Goal: Task Accomplishment & Management: Manage account settings

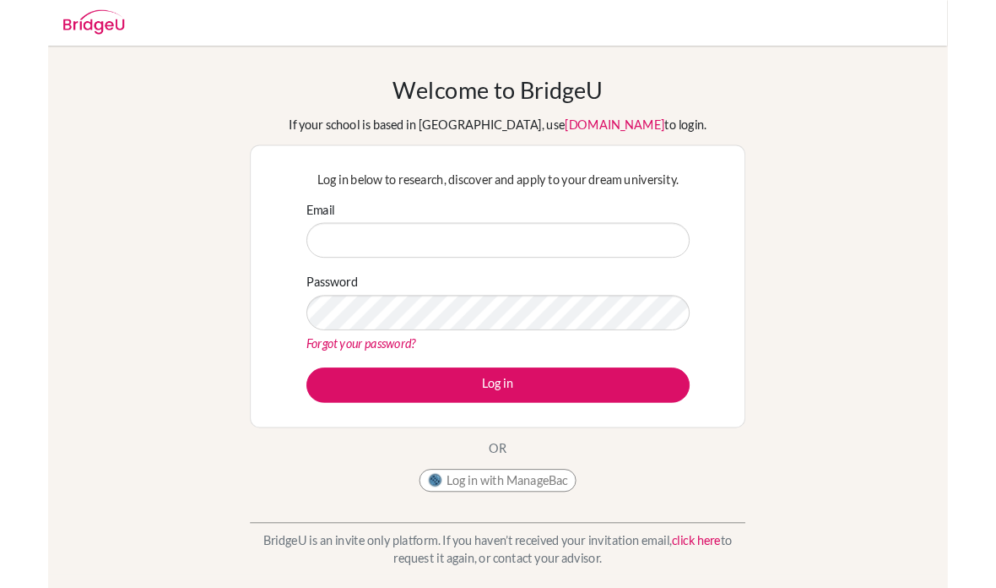
scroll to position [135, 0]
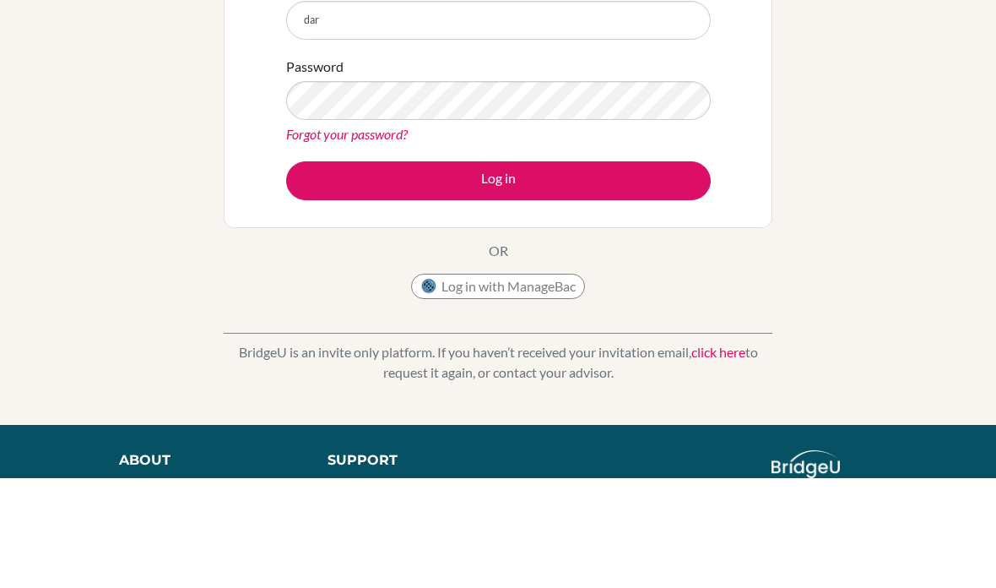
type input "[EMAIL_ADDRESS][DOMAIN_NAME]"
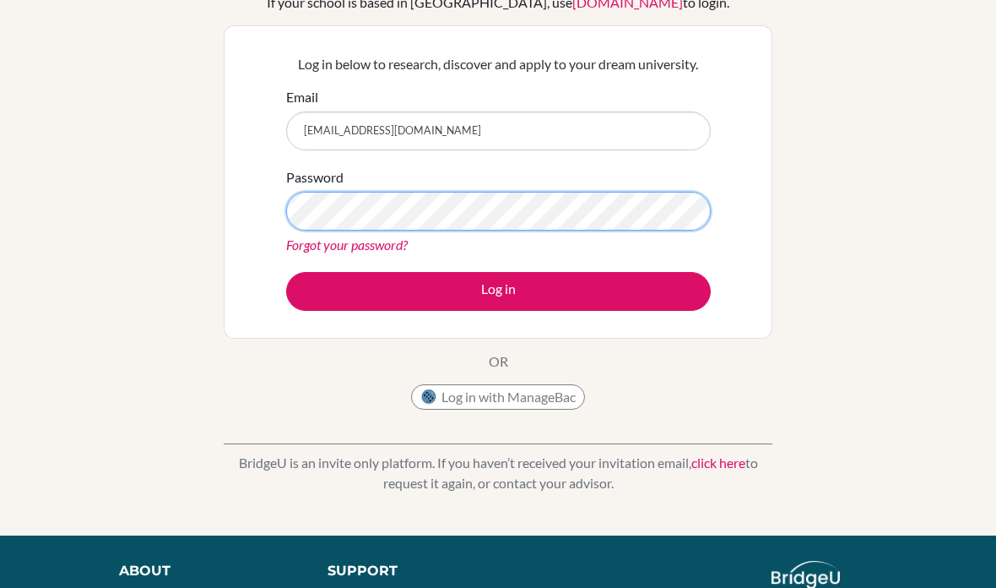
scroll to position [134, 0]
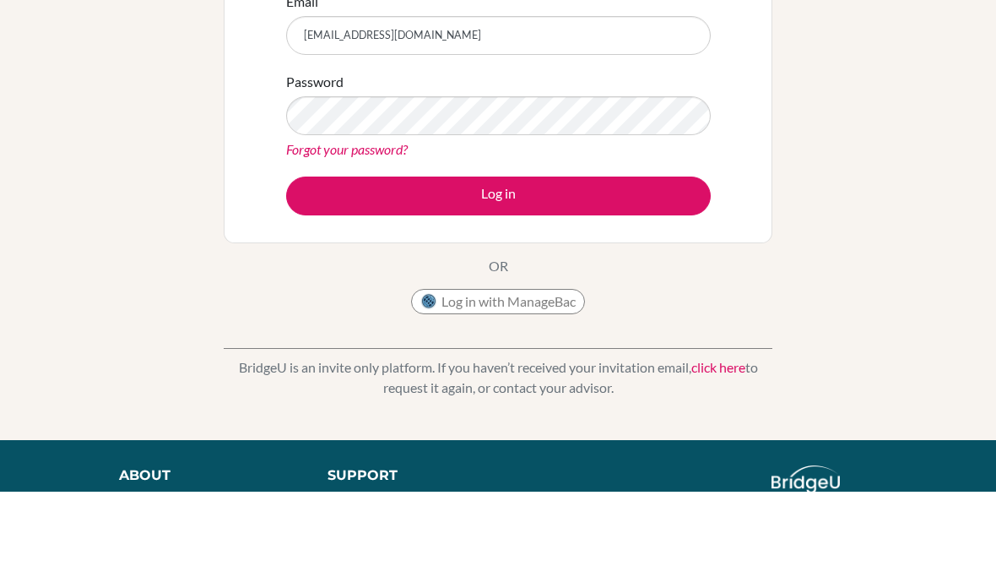
click at [658, 273] on button "Log in" at bounding box center [498, 292] width 425 height 39
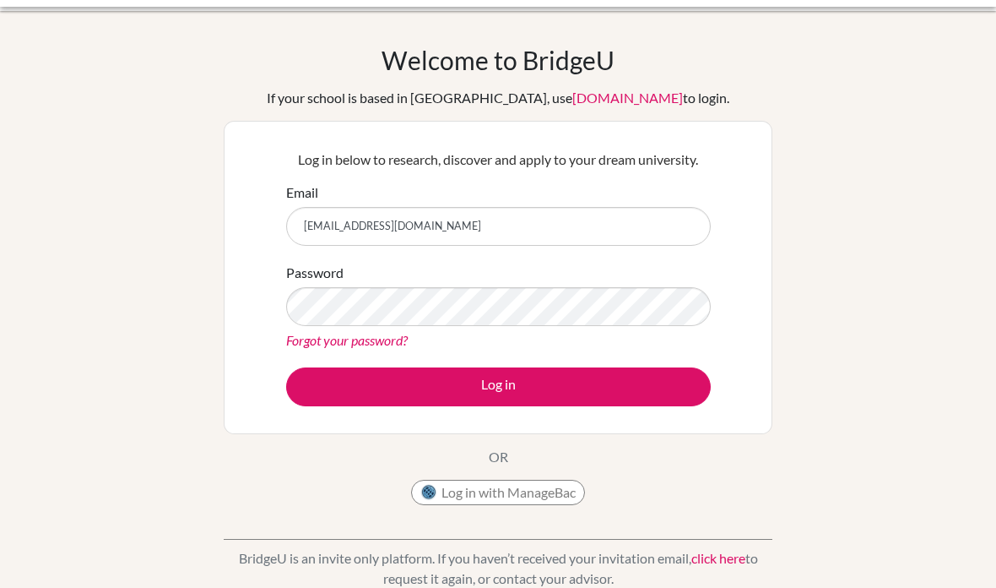
scroll to position [41, 0]
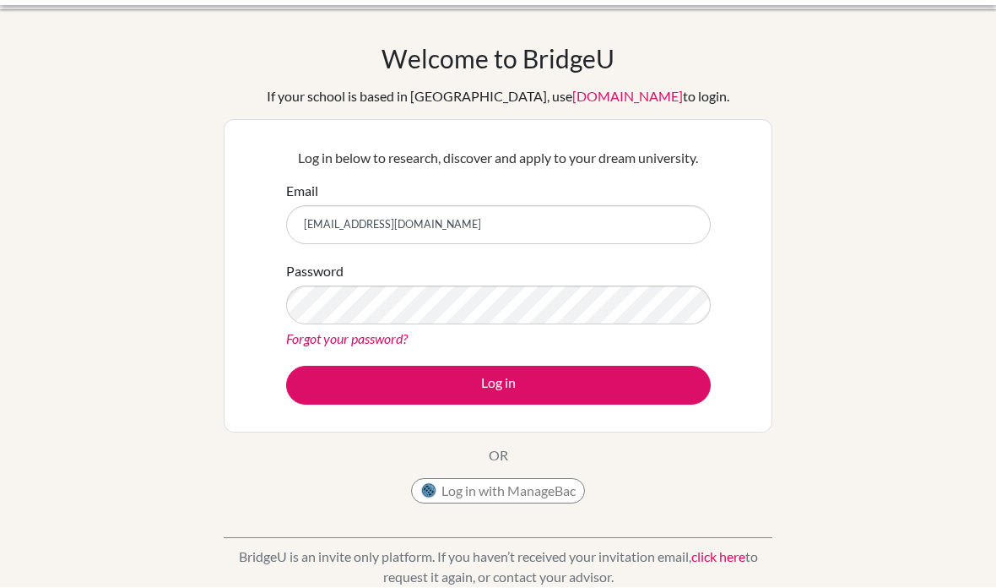
click at [583, 495] on button "Log in with ManageBac" at bounding box center [498, 491] width 174 height 25
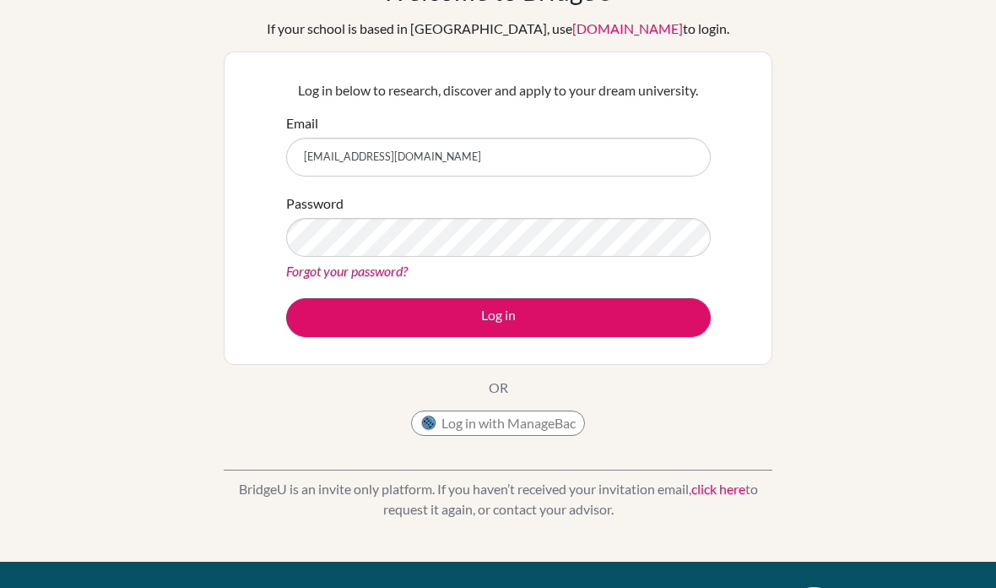
scroll to position [105, 0]
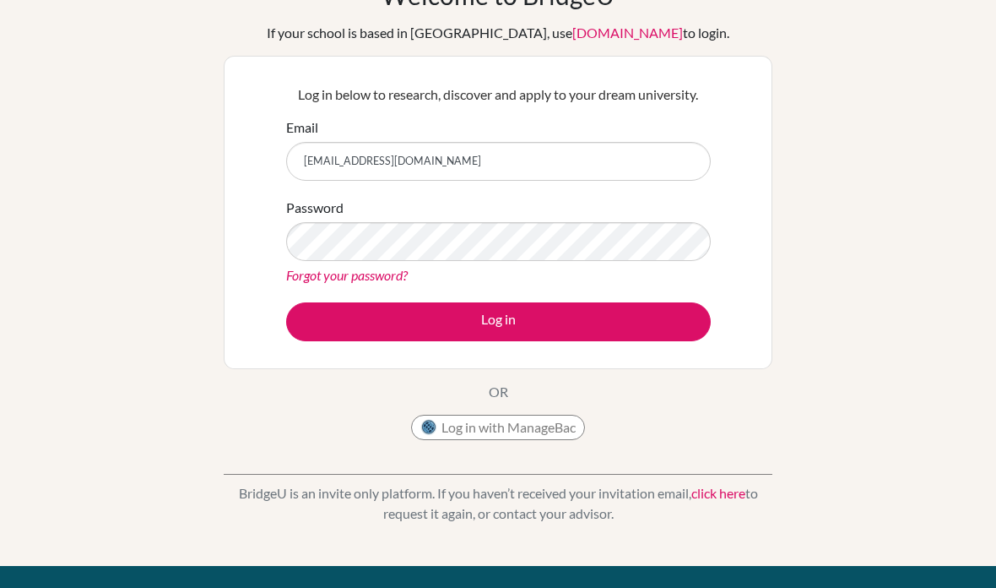
click at [567, 418] on button "Log in with ManageBac" at bounding box center [498, 427] width 174 height 25
click at [694, 493] on link "click here" at bounding box center [718, 493] width 54 height 16
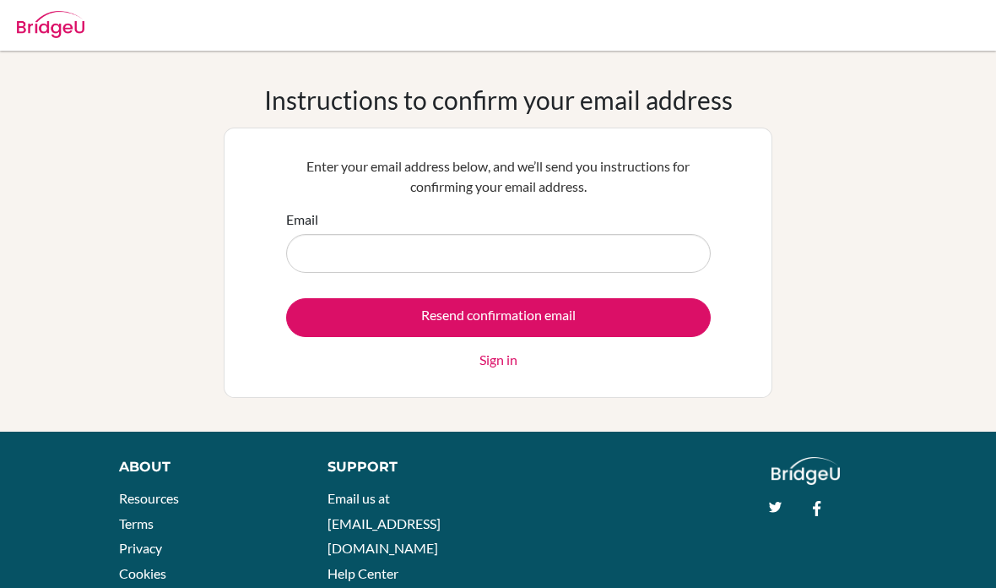
click at [664, 243] on input "Email" at bounding box center [498, 253] width 425 height 39
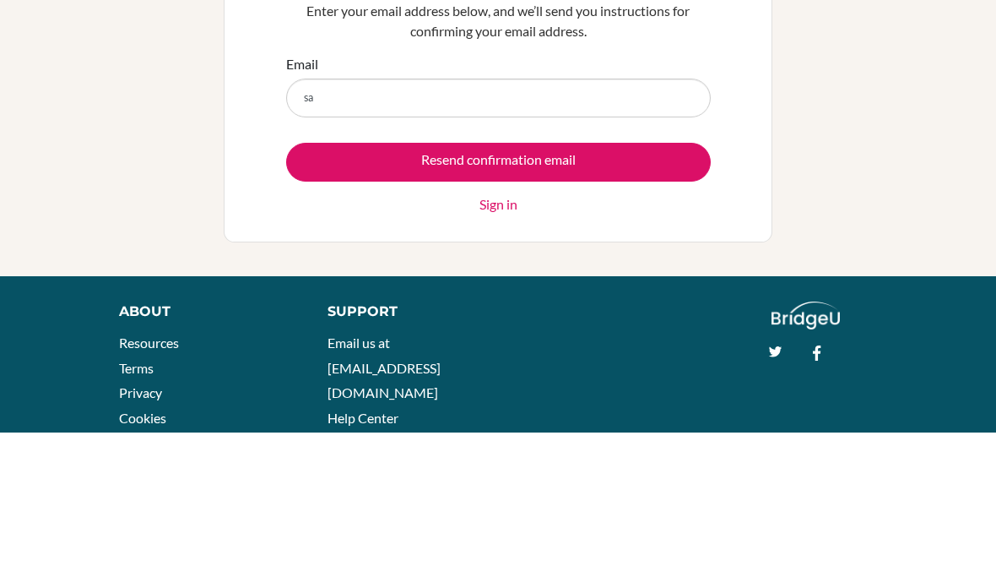
type input "s"
type input "[EMAIL_ADDRESS][DOMAIN_NAME]"
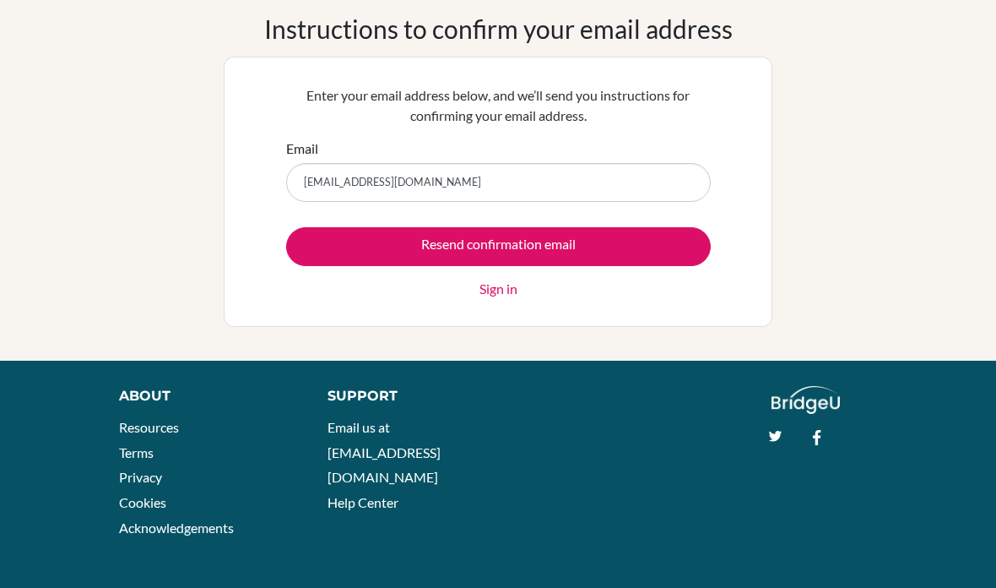
click at [624, 239] on input "Resend confirmation email" at bounding box center [498, 246] width 425 height 39
